Goal: Find contact information: Find contact information

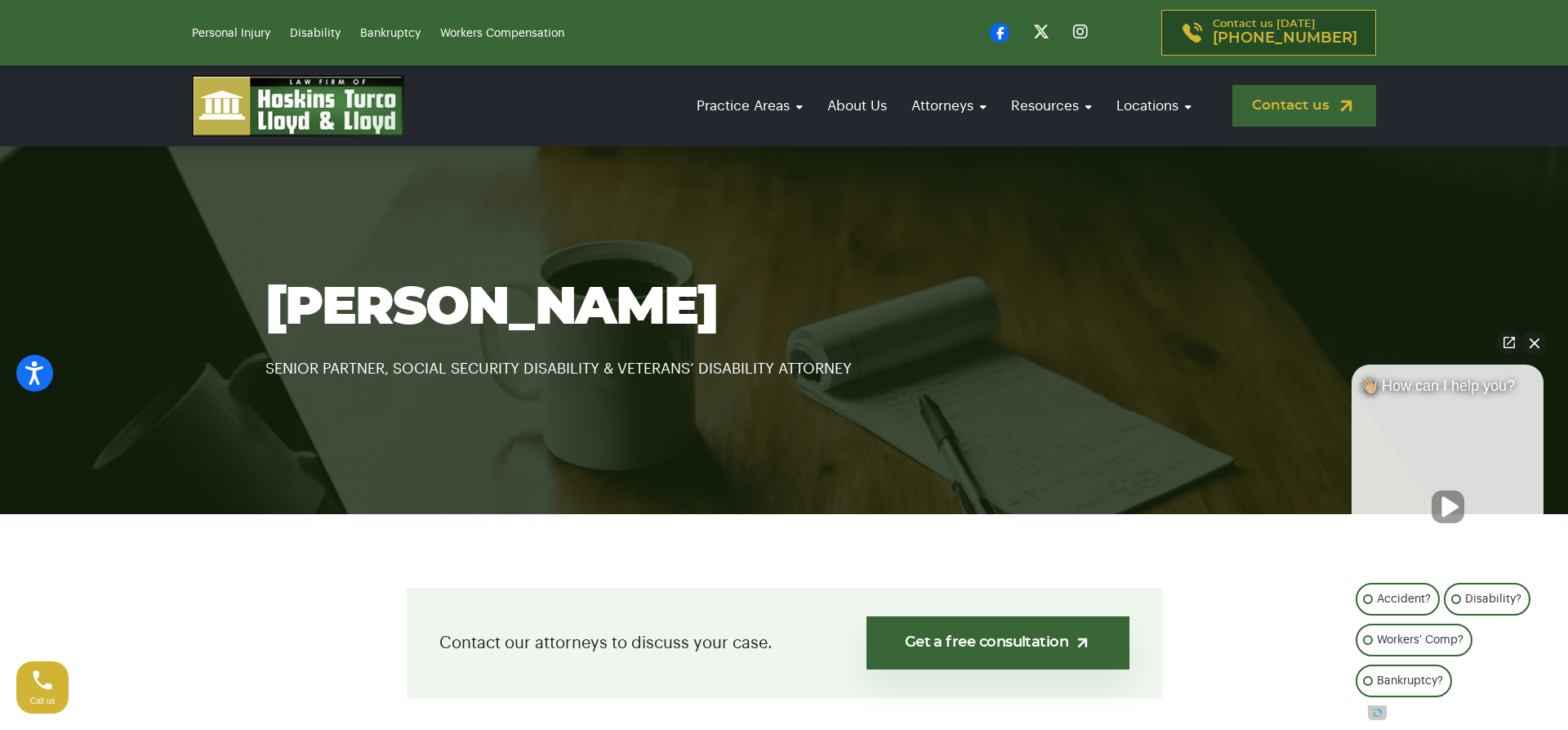
click at [1309, 101] on link "Contact us" at bounding box center [1304, 105] width 144 height 42
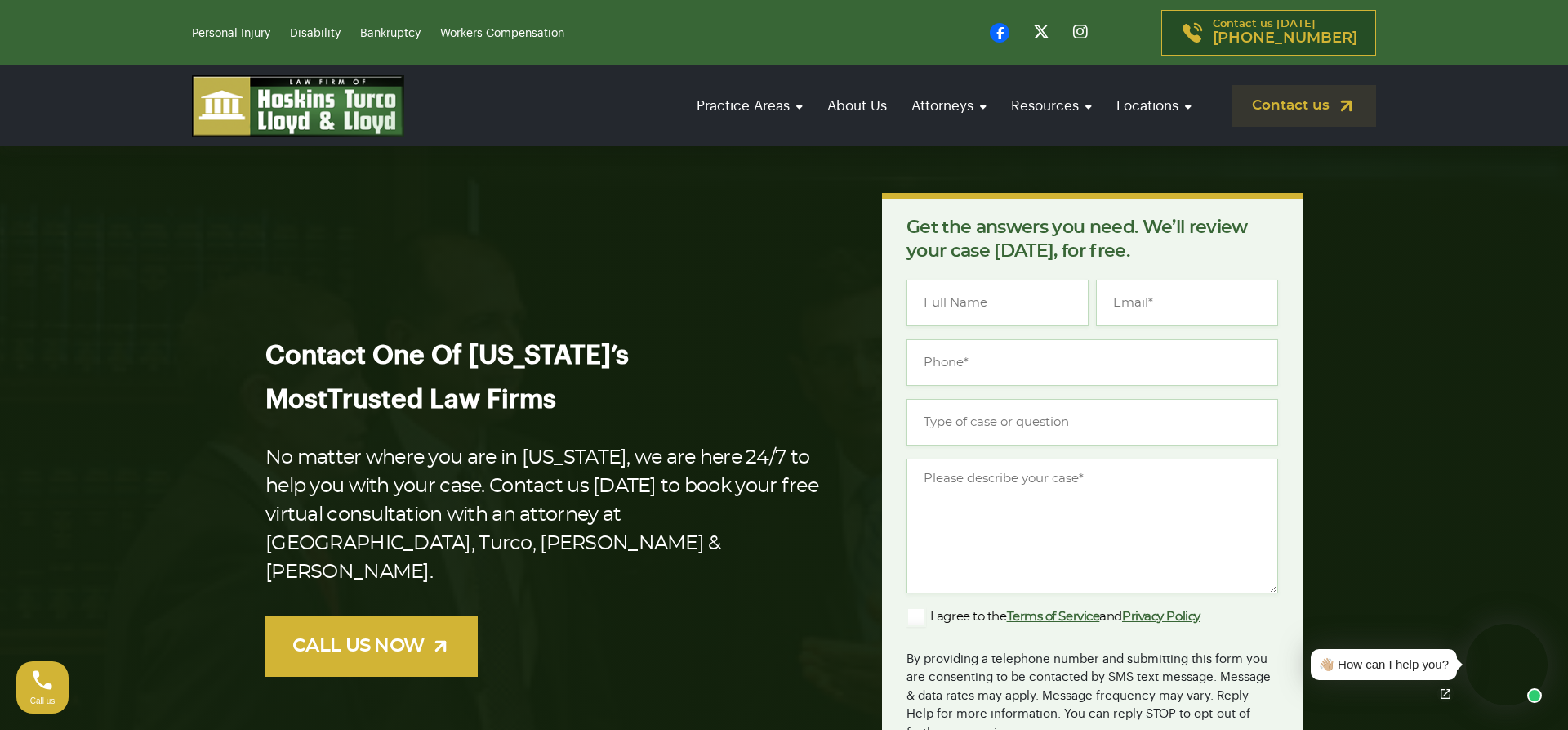
click at [1525, 170] on section "Contact One Of [US_STATE]’s Most Trusted Law Firms No matter where you are in […" at bounding box center [784, 522] width 1568 height 806
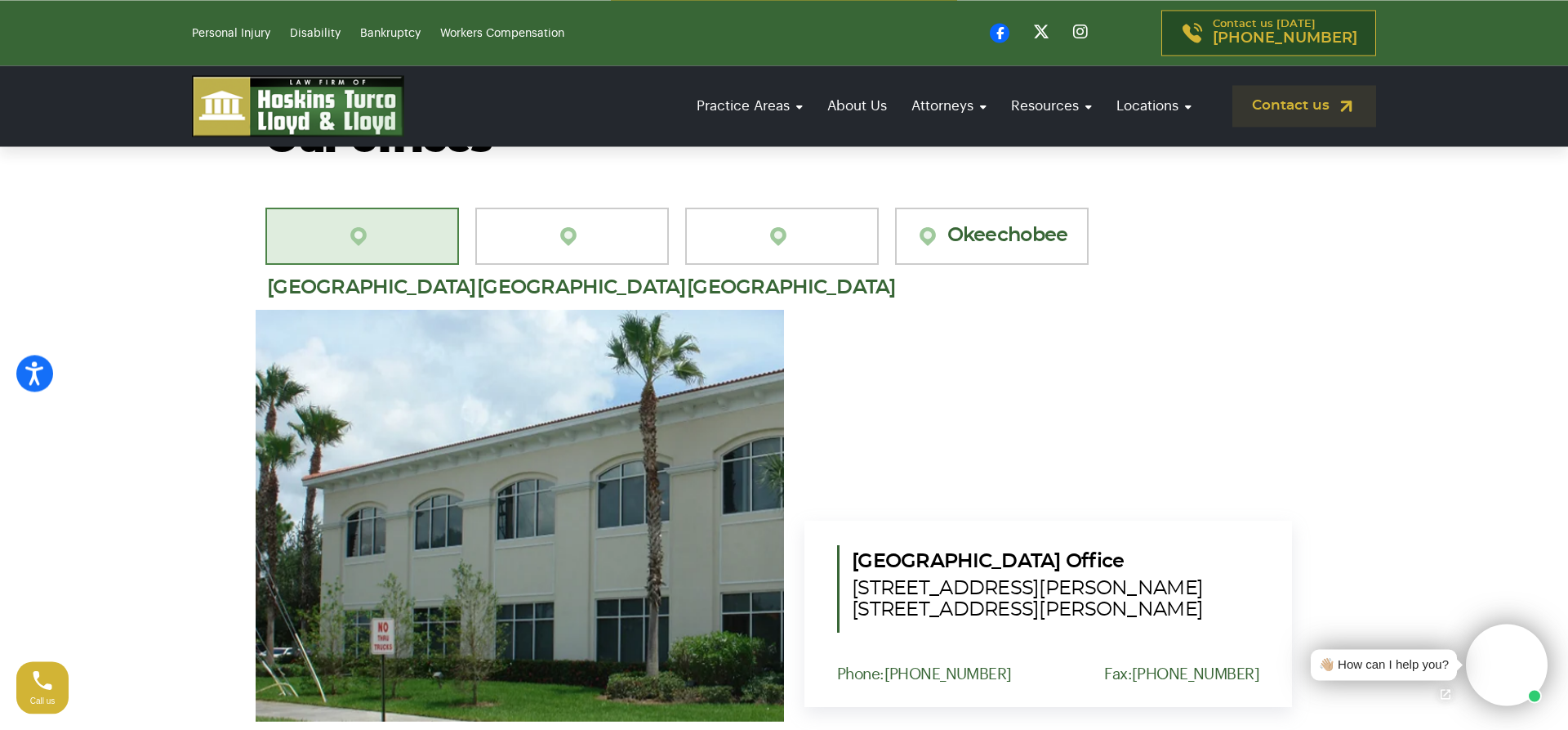
scroll to position [1579, 0]
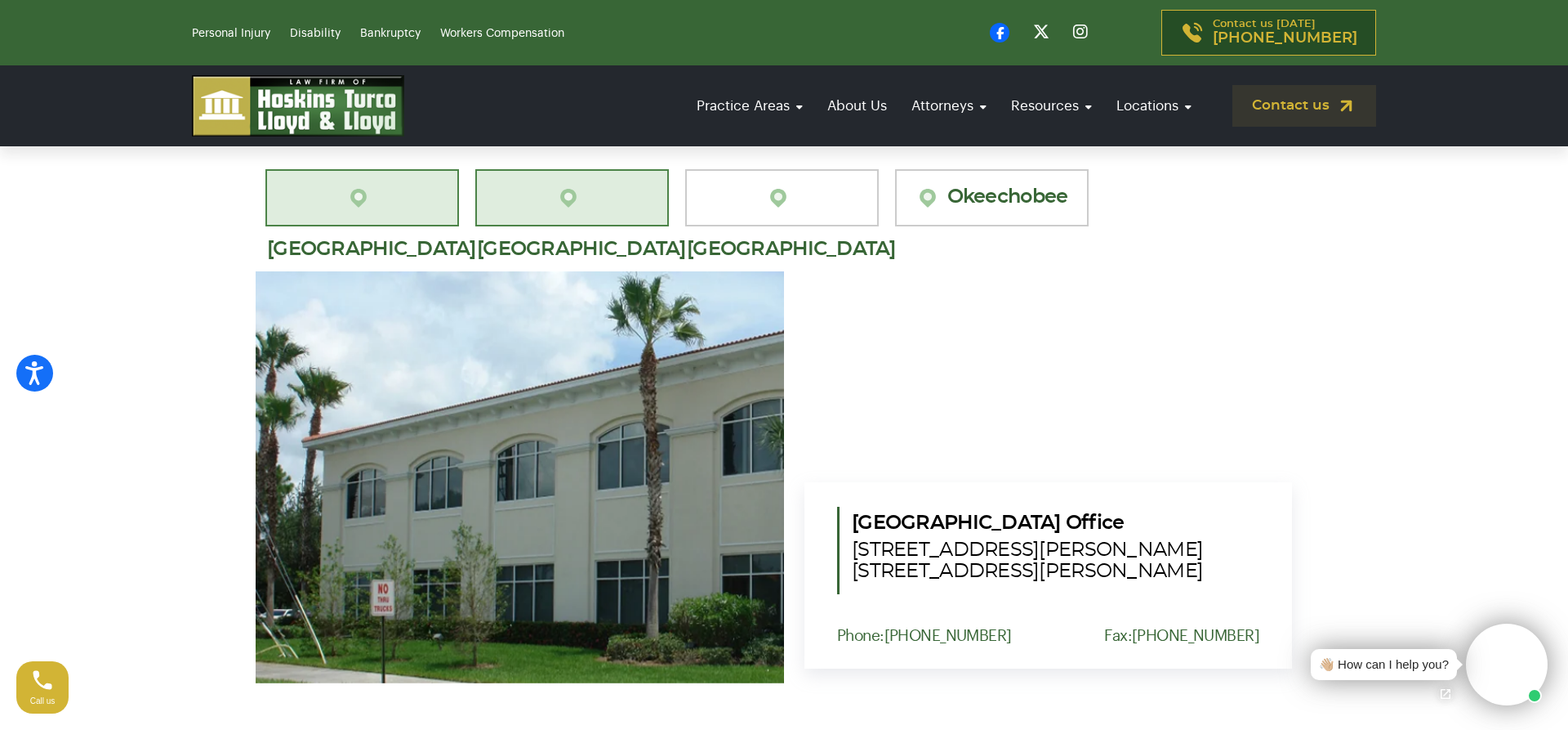
click at [605, 187] on link "[GEOGRAPHIC_DATA][PERSON_NAME]" at bounding box center [571, 198] width 193 height 57
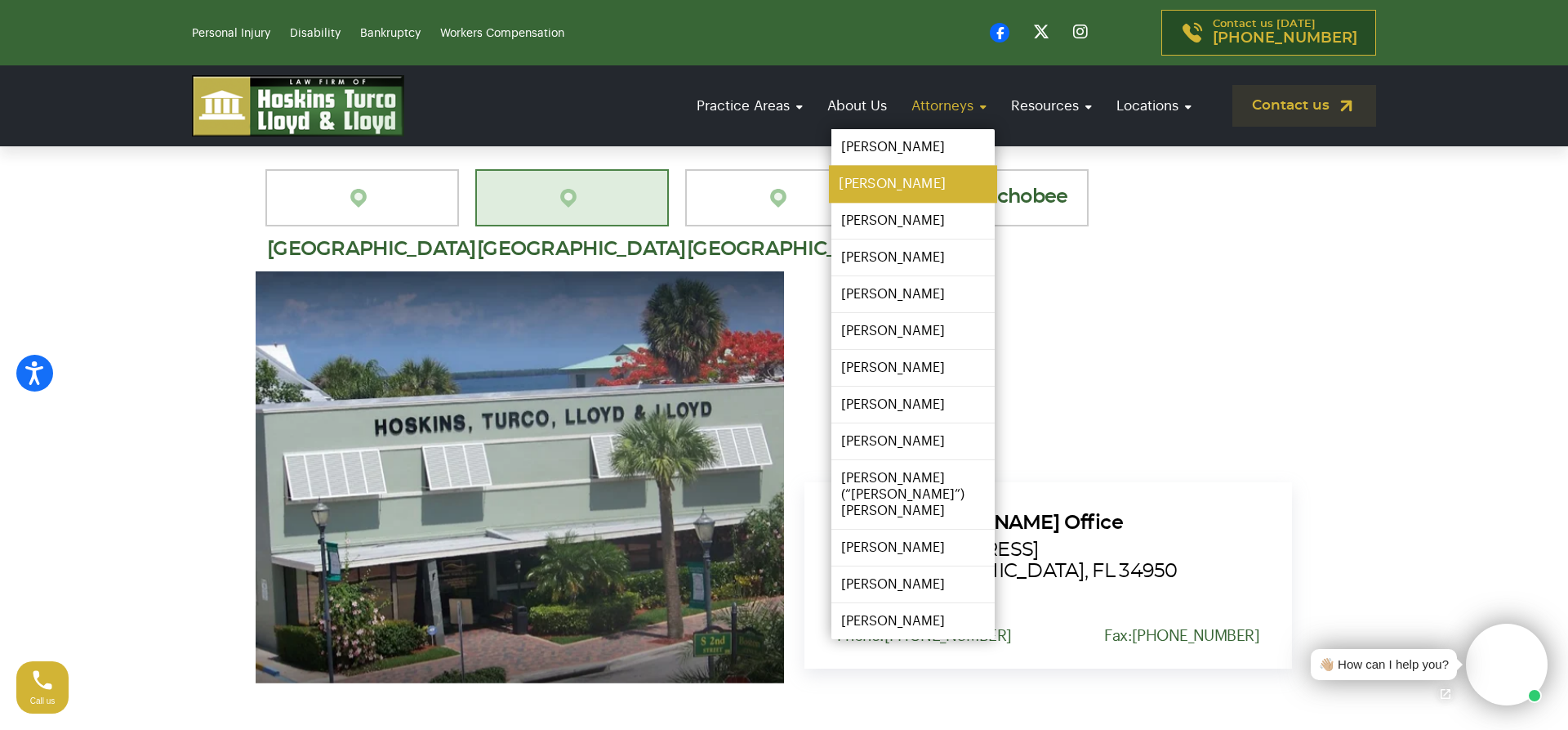
click at [896, 187] on link "[PERSON_NAME]" at bounding box center [913, 184] width 168 height 37
